Goal: Information Seeking & Learning: Compare options

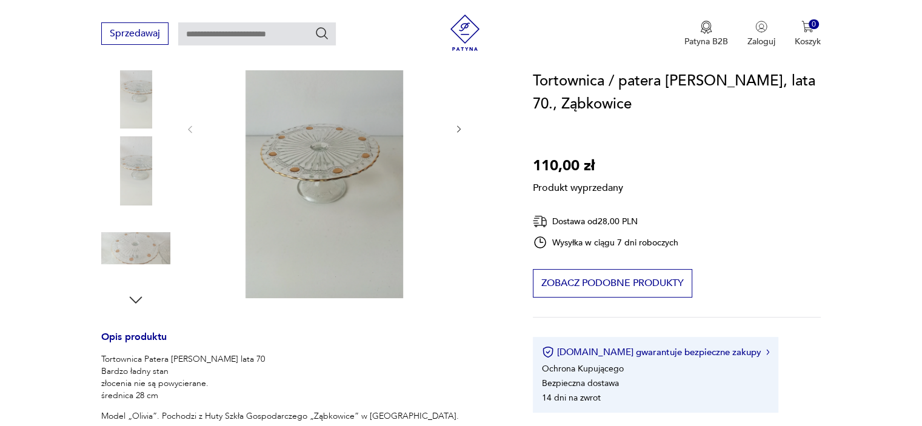
click at [455, 130] on div "Produkt wyprzedany Opis produktu Tortownica Patera Olivia lata 70 Bardzo ładny …" at bounding box center [302, 298] width 403 height 680
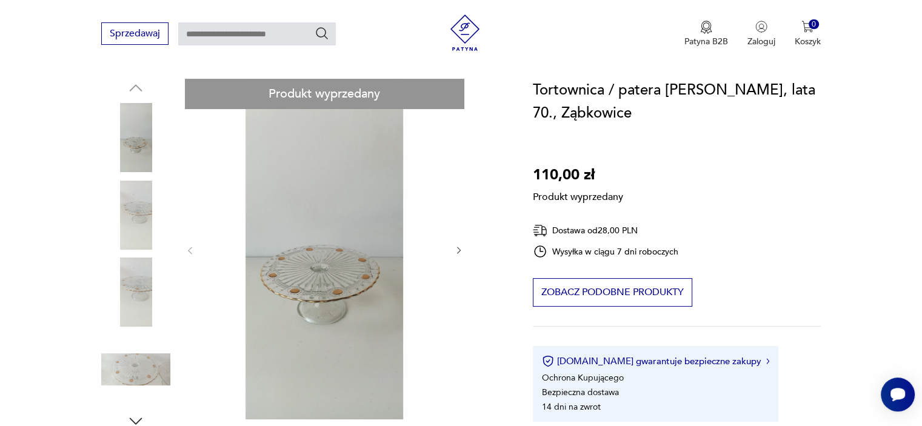
click at [458, 249] on div "Produkt wyprzedany Opis produktu Tortownica Patera Olivia lata 70 Bardzo ładny …" at bounding box center [302, 419] width 403 height 680
click at [138, 213] on div "Produkt wyprzedany Opis produktu Tortownica Patera Olivia lata 70 Bardzo ładny …" at bounding box center [302, 419] width 403 height 680
click at [149, 390] on div "Produkt wyprzedany Opis produktu Tortownica Patera Olivia lata 70 Bardzo ładny …" at bounding box center [302, 419] width 403 height 680
drag, startPoint x: 146, startPoint y: 374, endPoint x: 232, endPoint y: 232, distance: 165.2
click at [146, 373] on div "Produkt wyprzedany Opis produktu Tortownica Patera Olivia lata 70 Bardzo ładny …" at bounding box center [302, 419] width 403 height 680
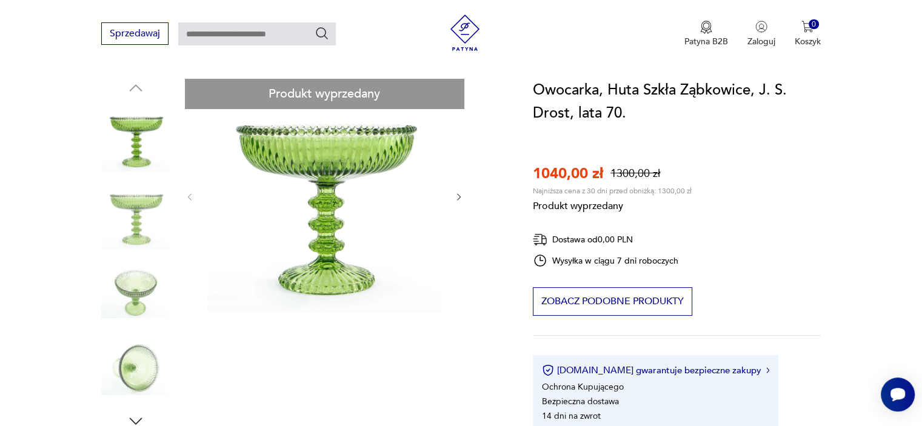
click at [135, 213] on div "Produkt wyprzedany Opis produktu Zielona owocarka, lata 70. Huta Szkła Gospodar…" at bounding box center [302, 395] width 403 height 633
click at [457, 196] on div "Produkt wyprzedany Opis produktu Zielona owocarka, lata 70. Huta Szkła Gospodar…" at bounding box center [302, 395] width 403 height 633
click at [462, 195] on div "Produkt wyprzedany Opis produktu Zielona owocarka, lata 70. Huta Szkła Gospodar…" at bounding box center [302, 395] width 403 height 633
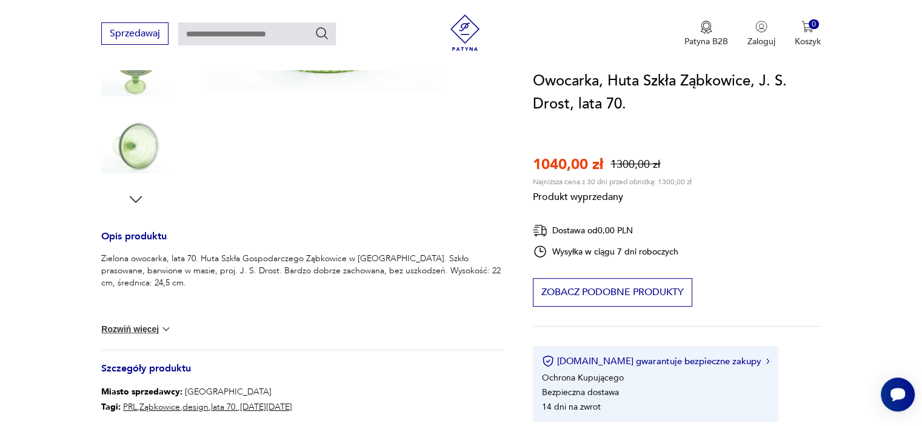
scroll to position [425, 0]
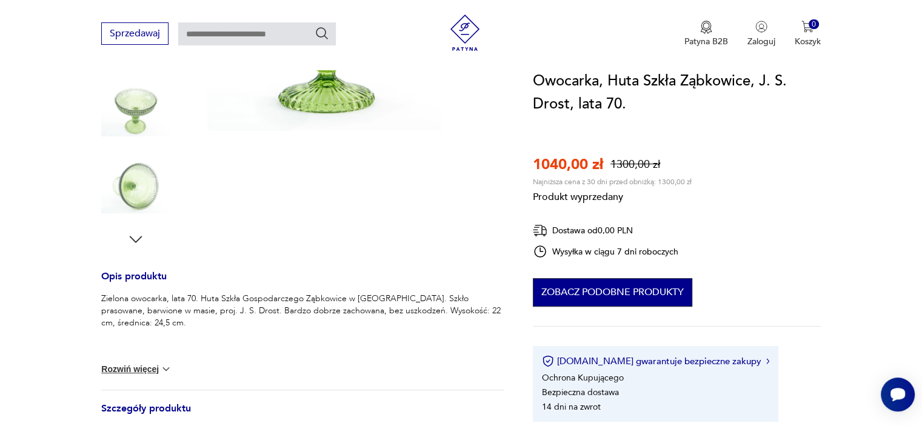
click at [623, 289] on button "Zobacz podobne produkty" at bounding box center [612, 292] width 159 height 29
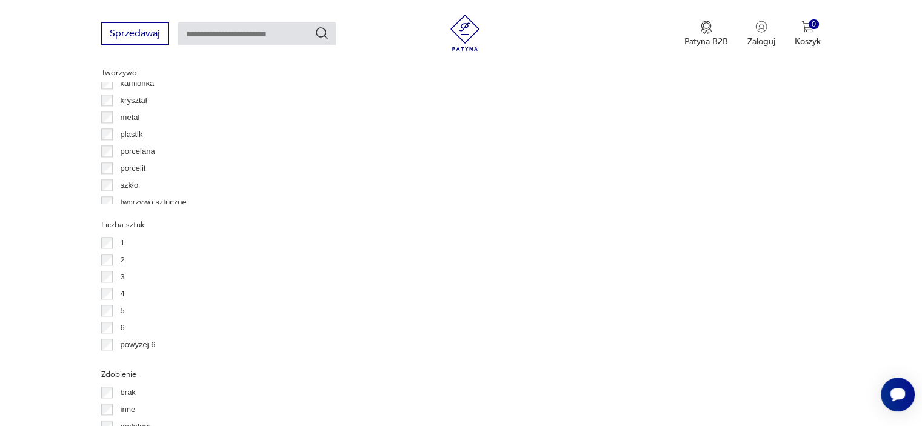
scroll to position [82, 0]
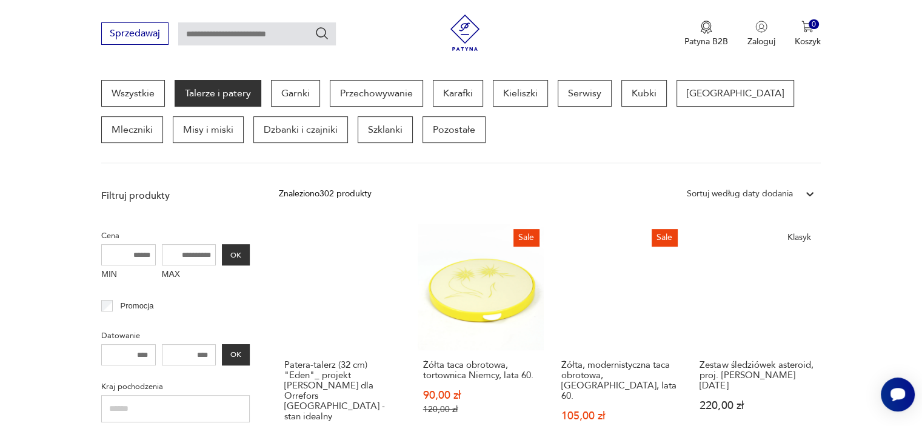
scroll to position [625, 0]
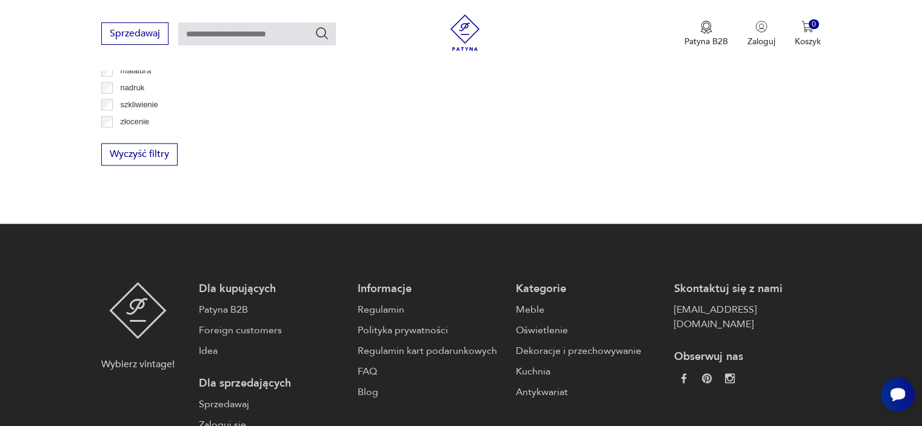
scroll to position [1656, 0]
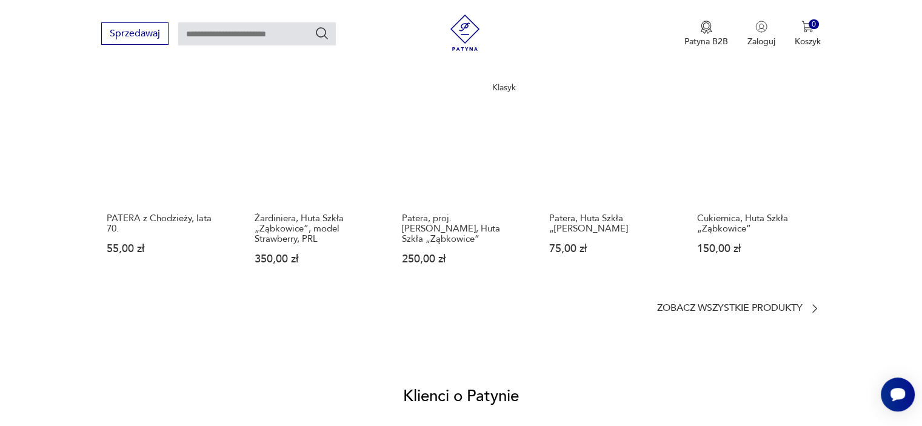
scroll to position [910, 0]
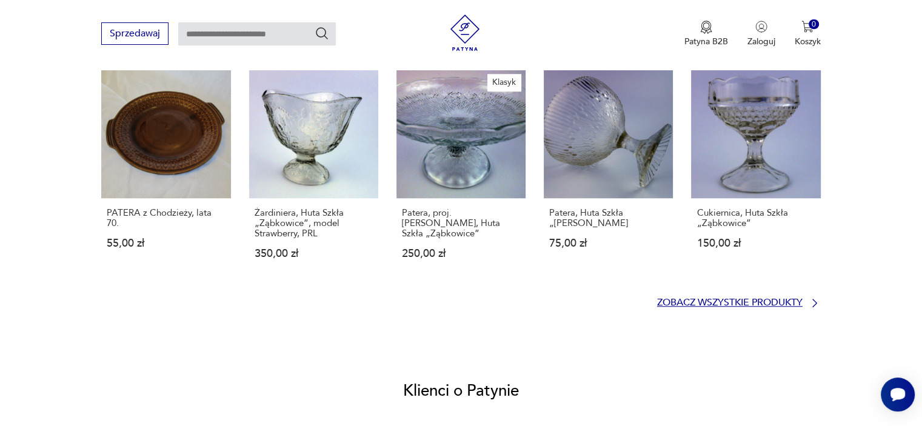
click at [771, 299] on p "Zobacz wszystkie produkty" at bounding box center [730, 303] width 146 height 8
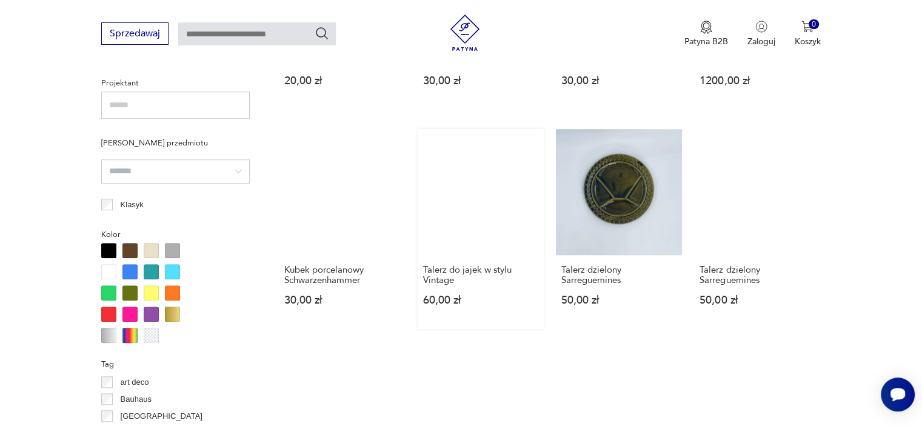
scroll to position [1109, 0]
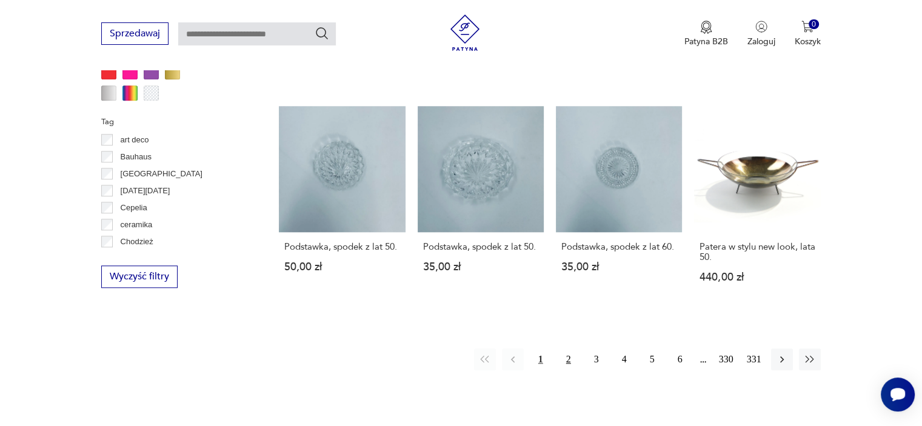
click at [572, 349] on button "2" at bounding box center [569, 360] width 22 height 22
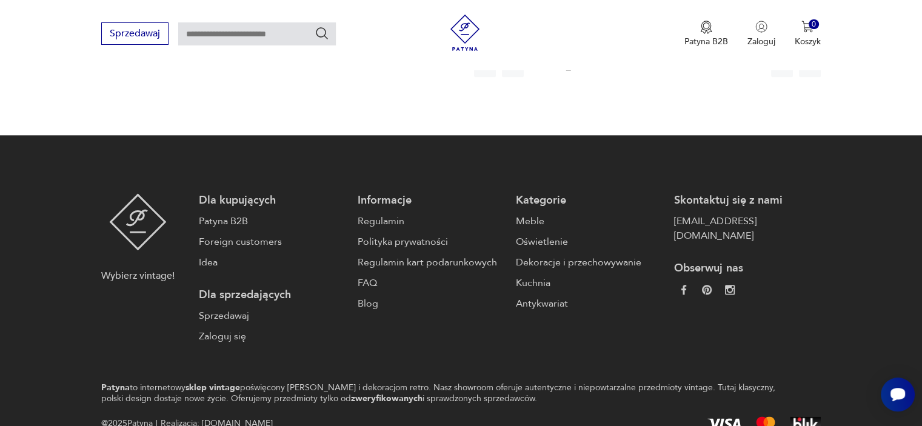
scroll to position [1049, 0]
